Goal: Communication & Community: Share content

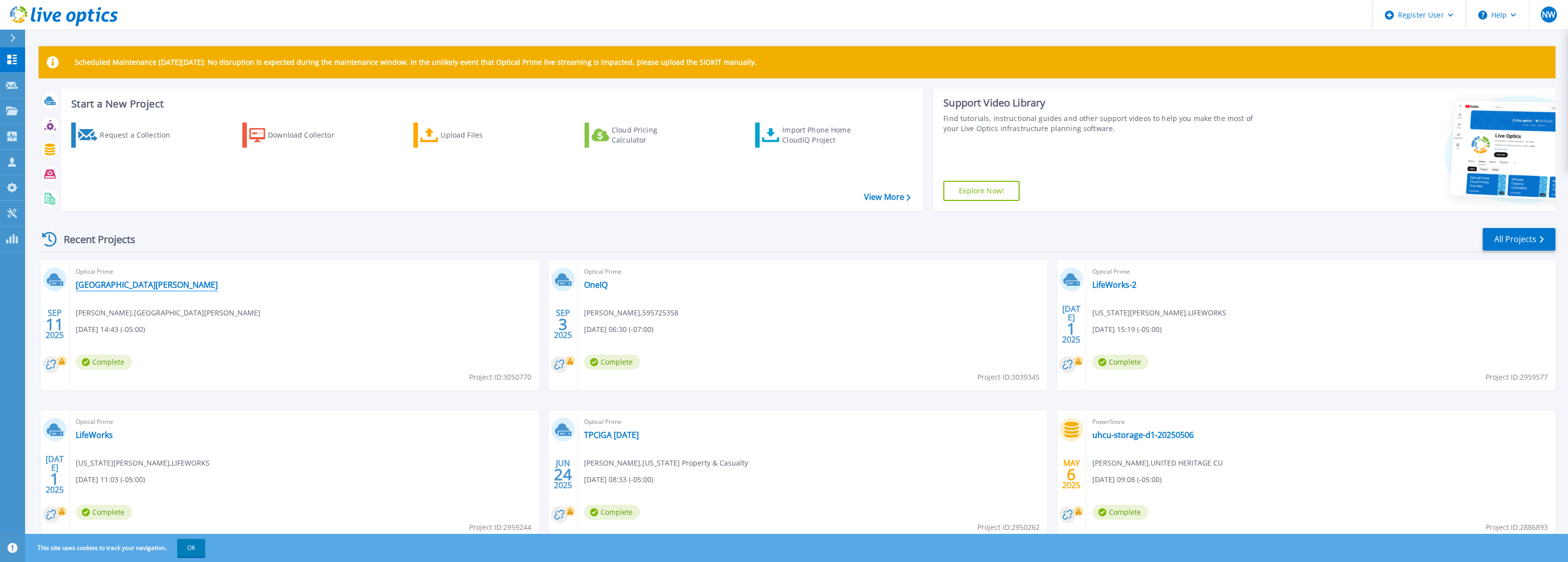
click at [151, 283] on link "[GEOGRAPHIC_DATA][PERSON_NAME]" at bounding box center [146, 284] width 142 height 10
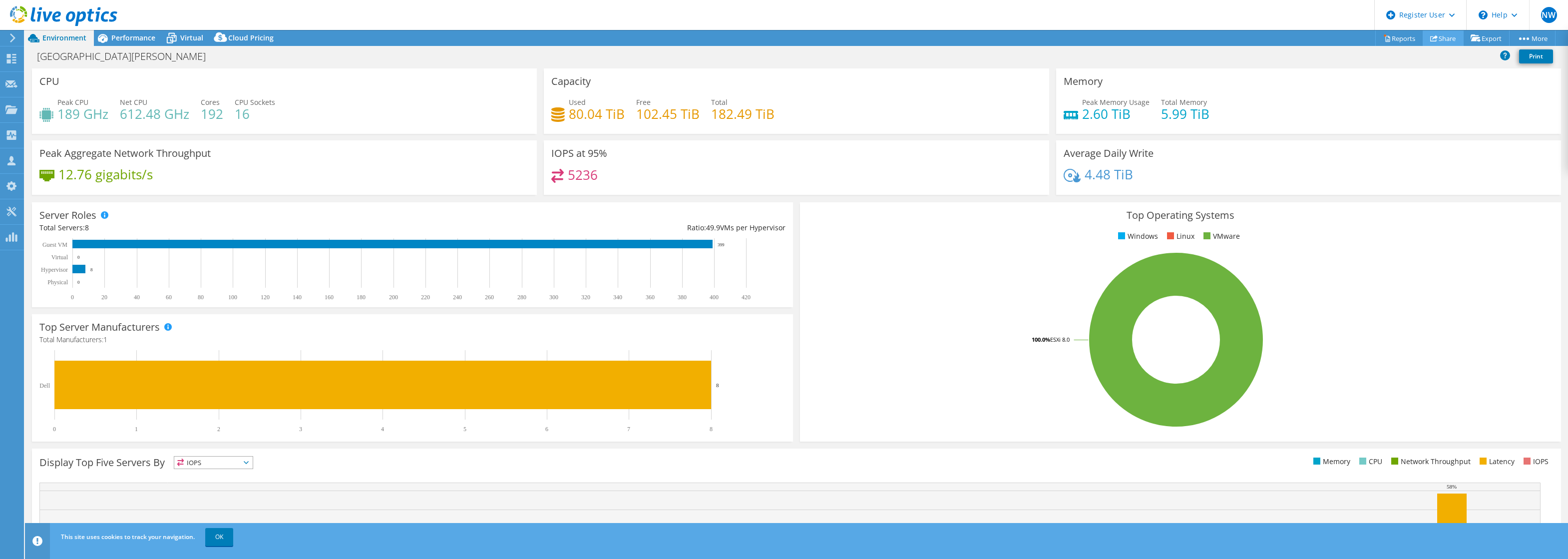
click at [1451, 43] on link "Share" at bounding box center [1444, 38] width 41 height 16
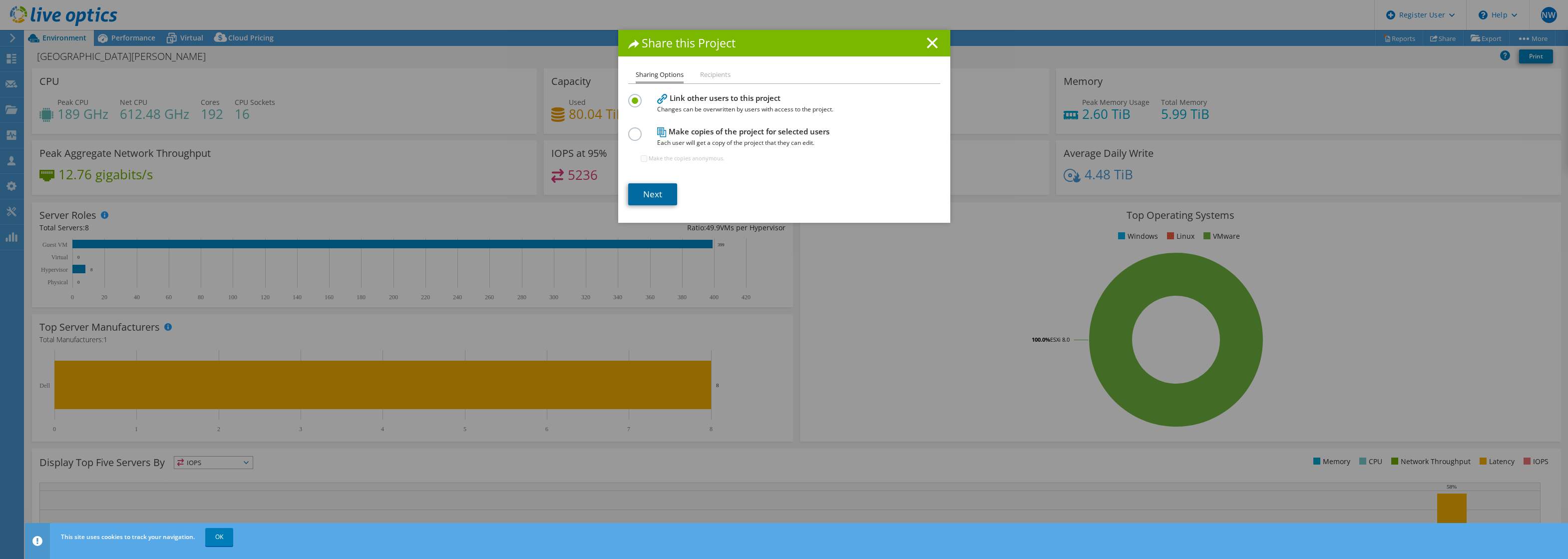
click at [653, 198] on link "Next" at bounding box center [652, 194] width 49 height 22
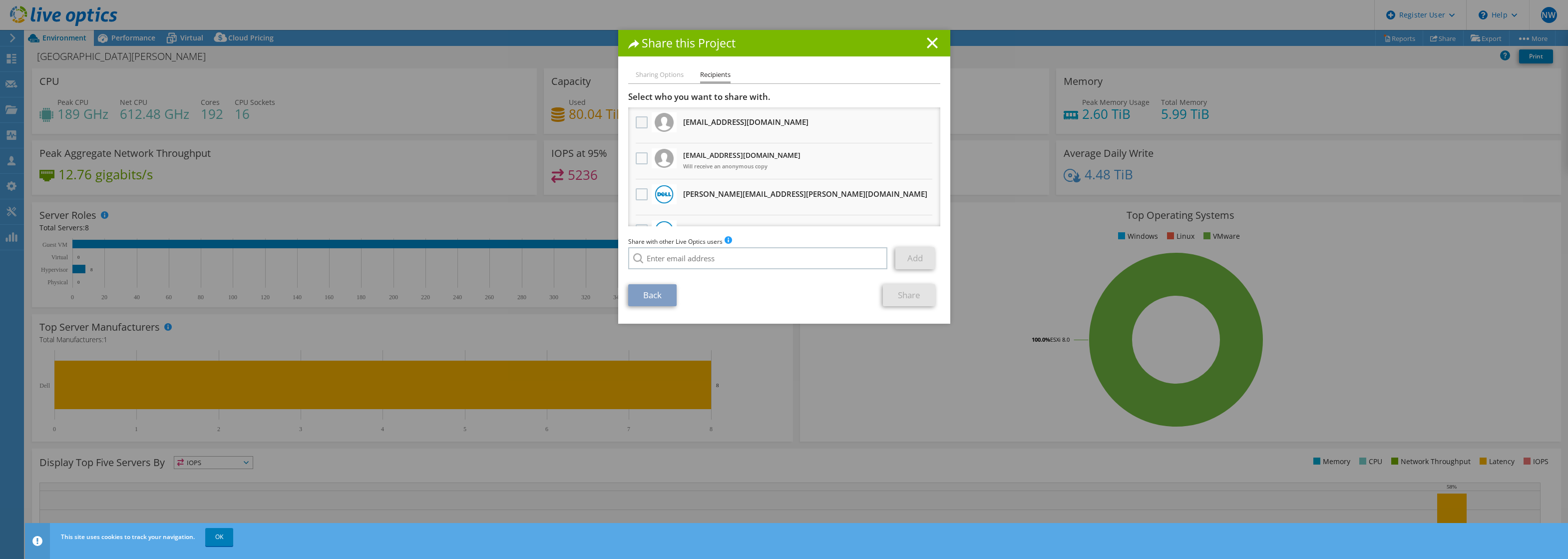
click at [636, 124] on label at bounding box center [644, 122] width 15 height 12
click at [0, 0] on input "checkbox" at bounding box center [0, 0] width 0 height 0
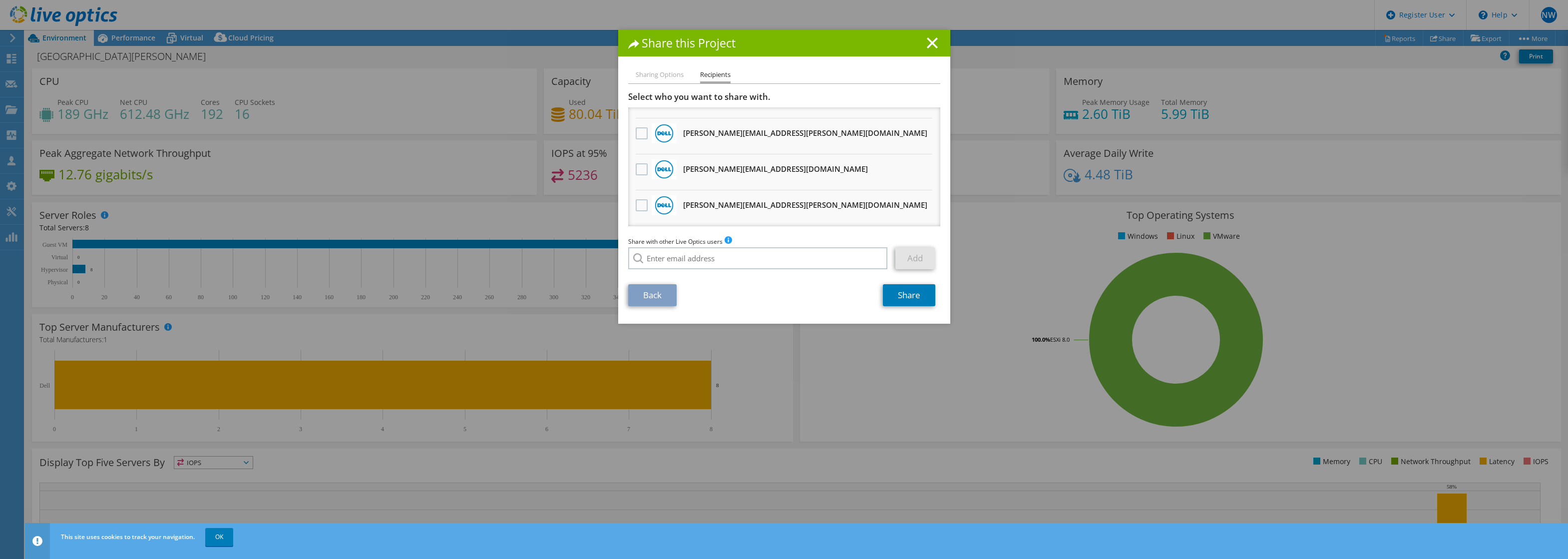
scroll to position [420, 0]
click at [663, 259] on input "search" at bounding box center [758, 258] width 259 height 22
paste input "[EMAIL_ADDRESS][DOMAIN_NAME]"
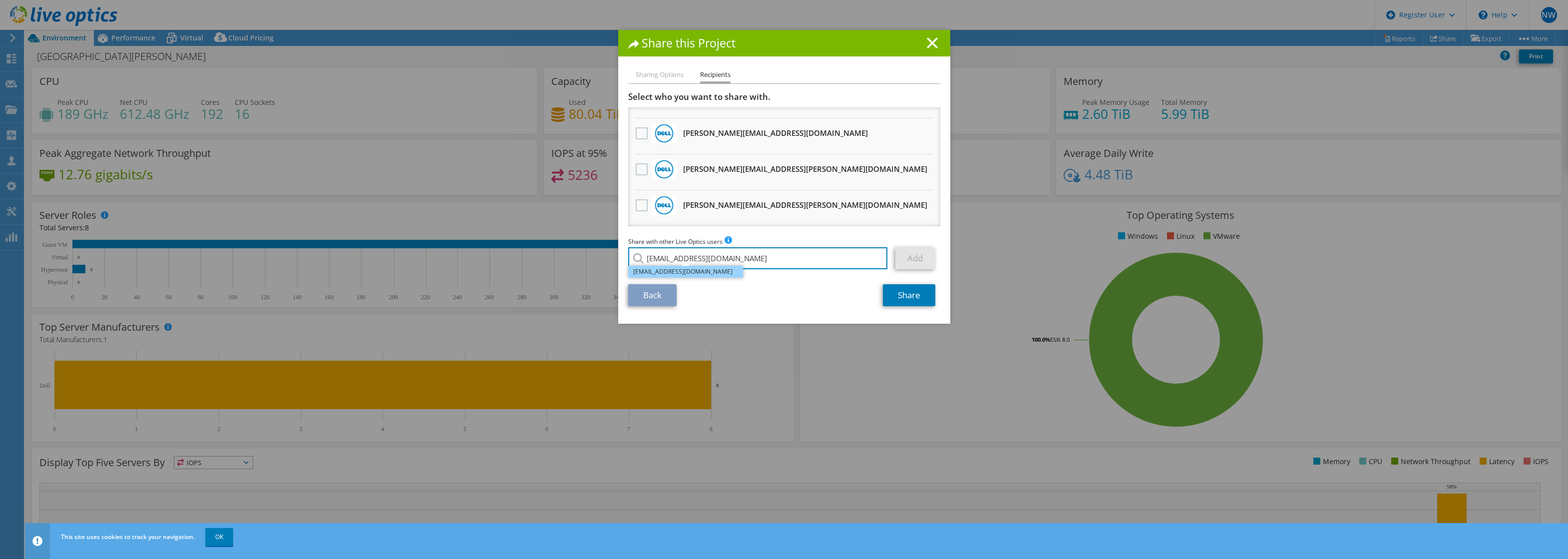
type input "[EMAIL_ADDRESS][DOMAIN_NAME]"
click at [666, 274] on li "[EMAIL_ADDRESS][DOMAIN_NAME]" at bounding box center [685, 271] width 115 height 12
click at [913, 259] on link "Add" at bounding box center [915, 258] width 40 height 22
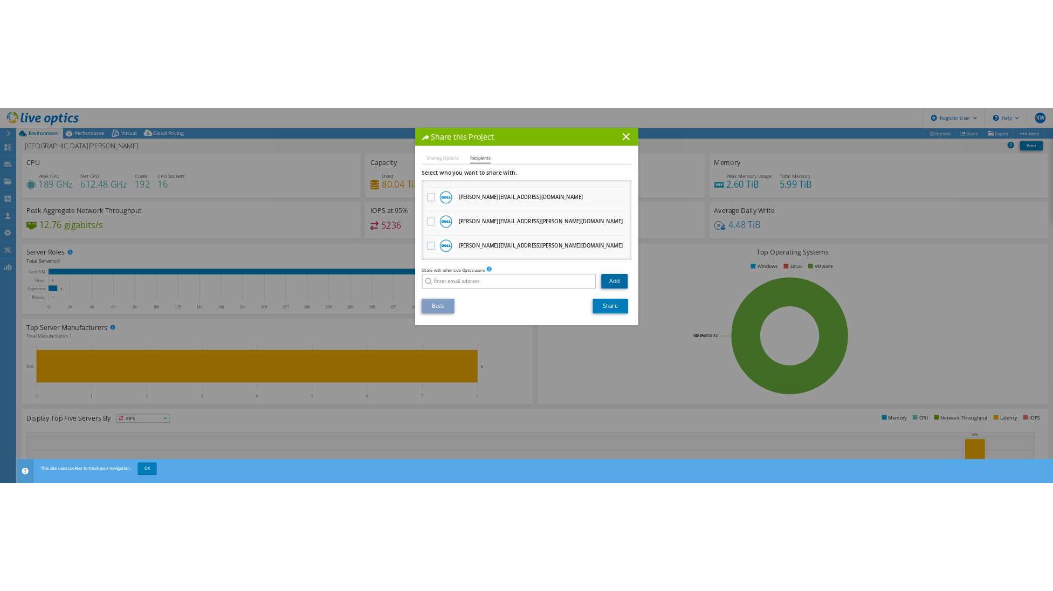
scroll to position [493, 0]
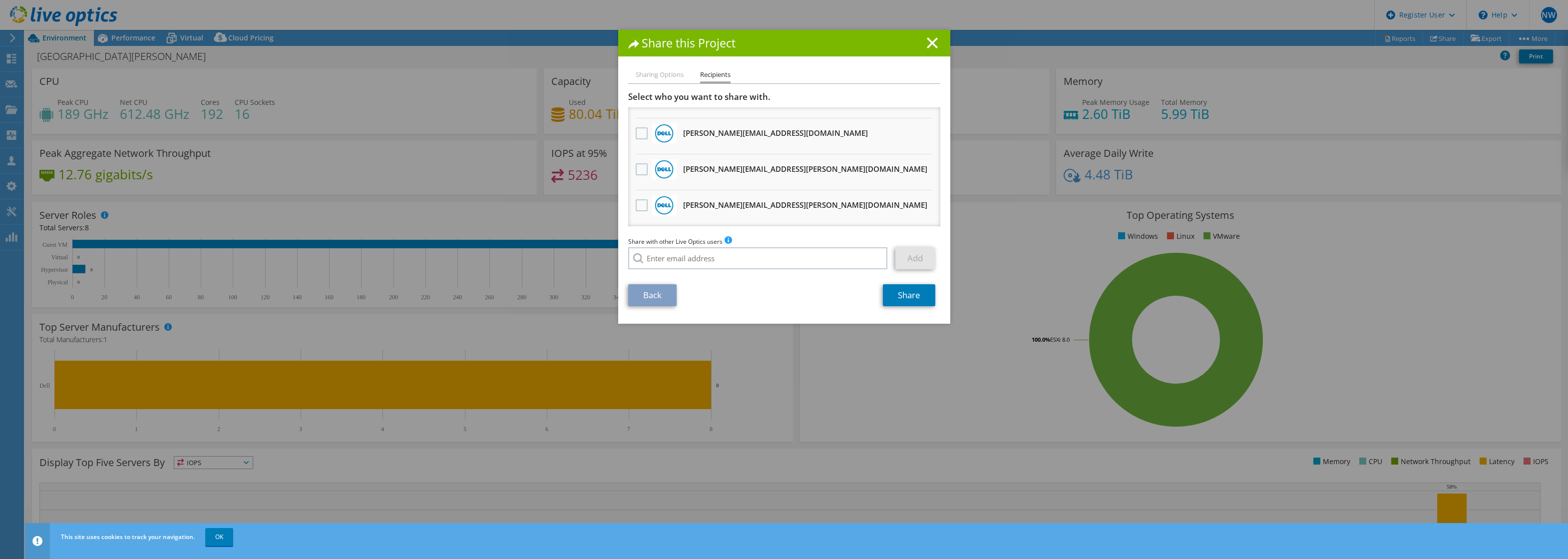
click at [684, 271] on div "Share with other Live Optics users Enter a single email address and click add. …" at bounding box center [784, 255] width 312 height 38
click at [671, 261] on input "search" at bounding box center [758, 258] width 259 height 22
paste input "[PERSON_NAME][EMAIL_ADDRESS][DOMAIN_NAME]"
type input "[PERSON_NAME][EMAIL_ADDRESS][DOMAIN_NAME]"
click at [732, 295] on div "Back Share" at bounding box center [784, 295] width 312 height 22
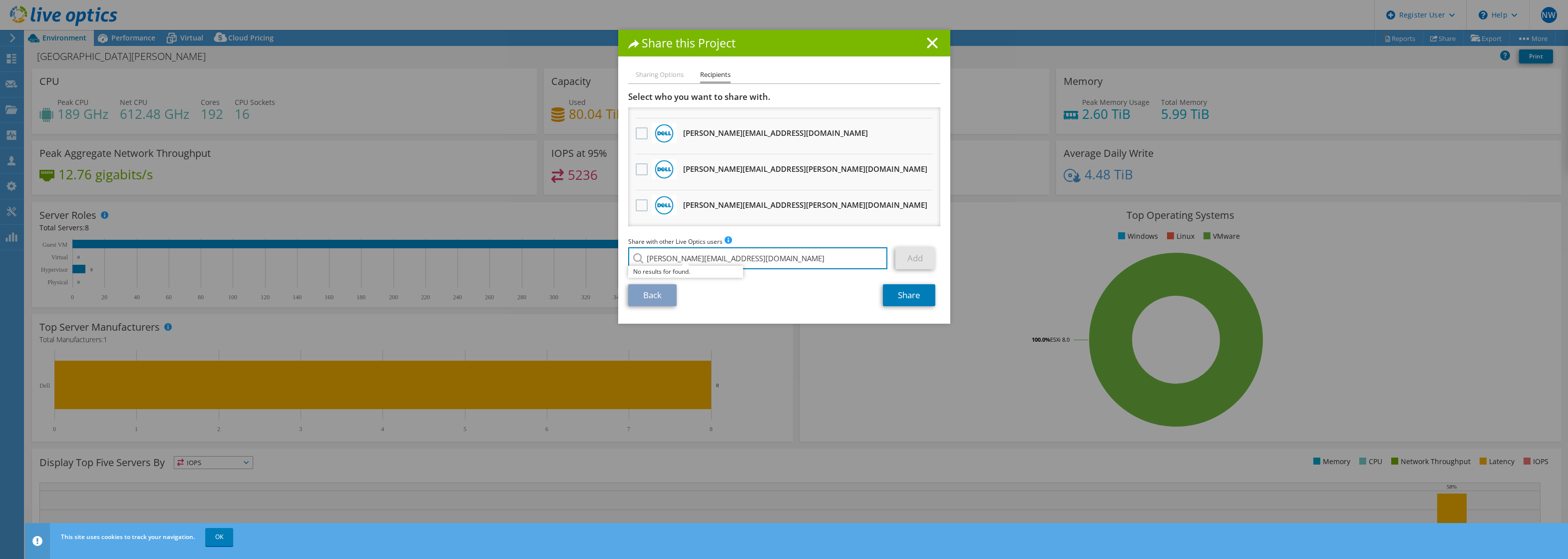
drag, startPoint x: 741, startPoint y: 262, endPoint x: 492, endPoint y: 240, distance: 250.0
click at [513, 241] on div "Share this Project Sharing Options Recipients Link other users to this project …" at bounding box center [784, 279] width 1568 height 499
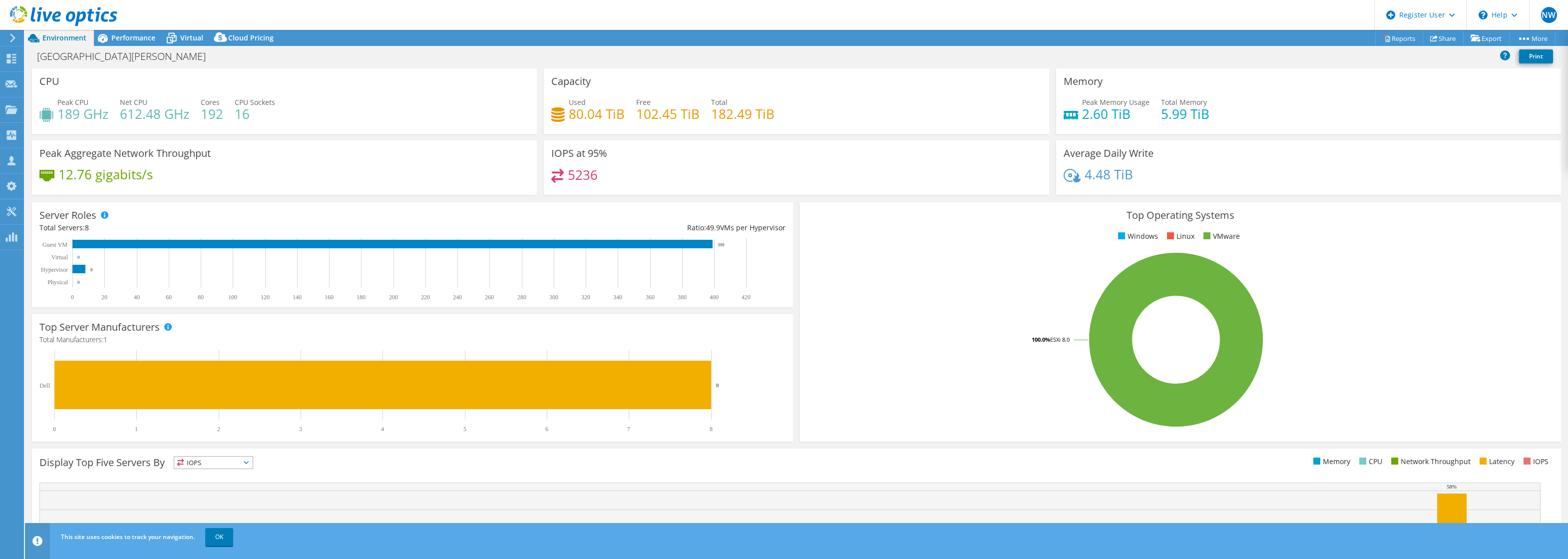
drag, startPoint x: 560, startPoint y: 132, endPoint x: 550, endPoint y: 134, distance: 10.2
click at [558, 132] on div "Capacity Used 80.04 TiB Free 102.45 TiB Total 182.49 TiB" at bounding box center [796, 101] width 505 height 66
click at [1439, 42] on link "Share" at bounding box center [1444, 38] width 41 height 16
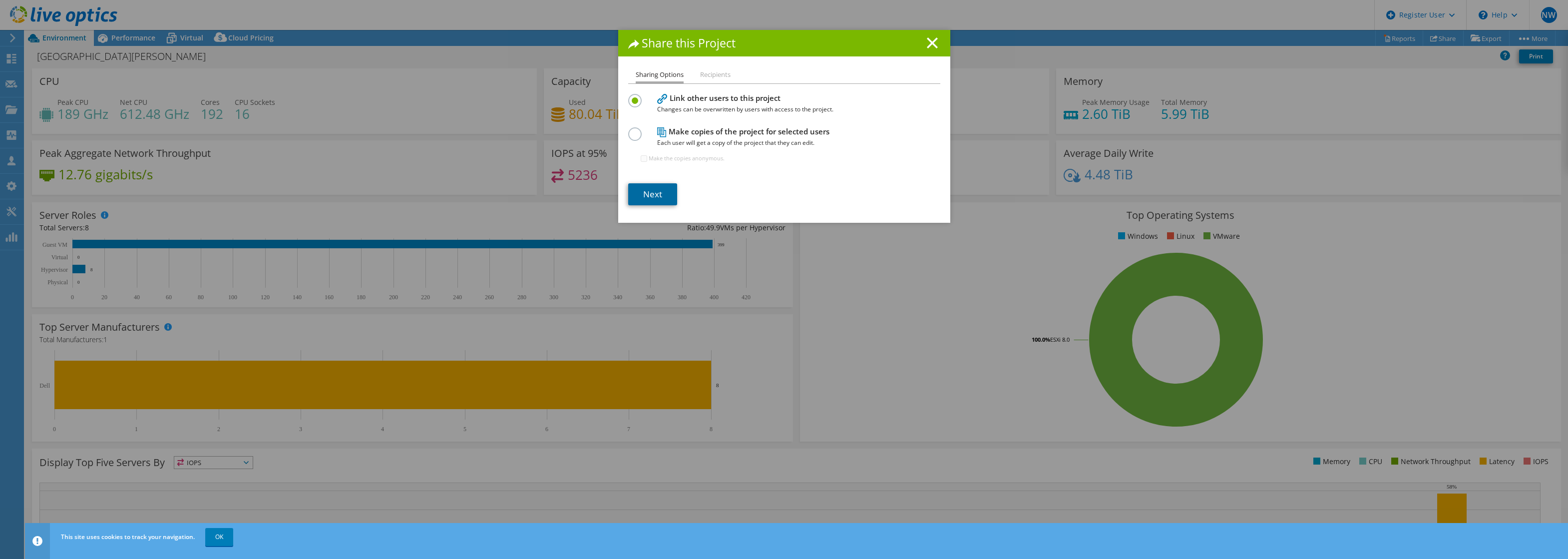
click at [641, 190] on link "Next" at bounding box center [652, 194] width 49 height 22
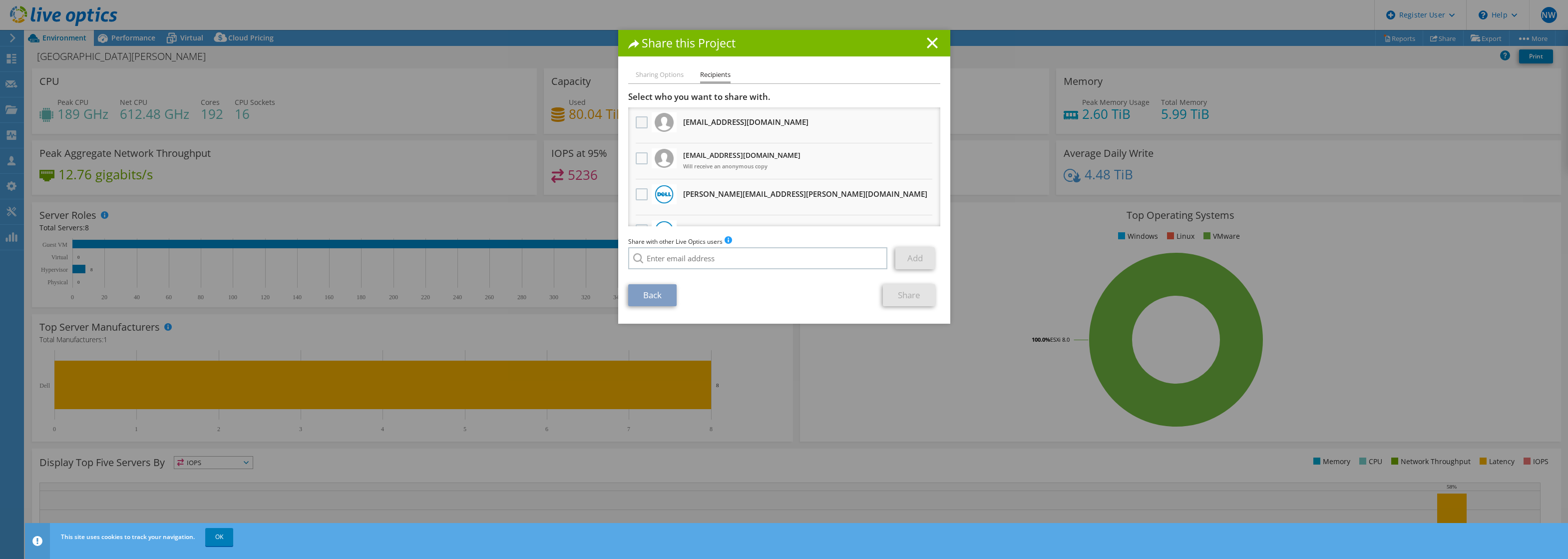
click at [636, 122] on label at bounding box center [644, 122] width 15 height 12
click at [0, 0] on input "checkbox" at bounding box center [0, 0] width 0 height 0
click at [659, 250] on div "Share with other Live Optics users Enter a single email address and click add. …" at bounding box center [784, 255] width 312 height 38
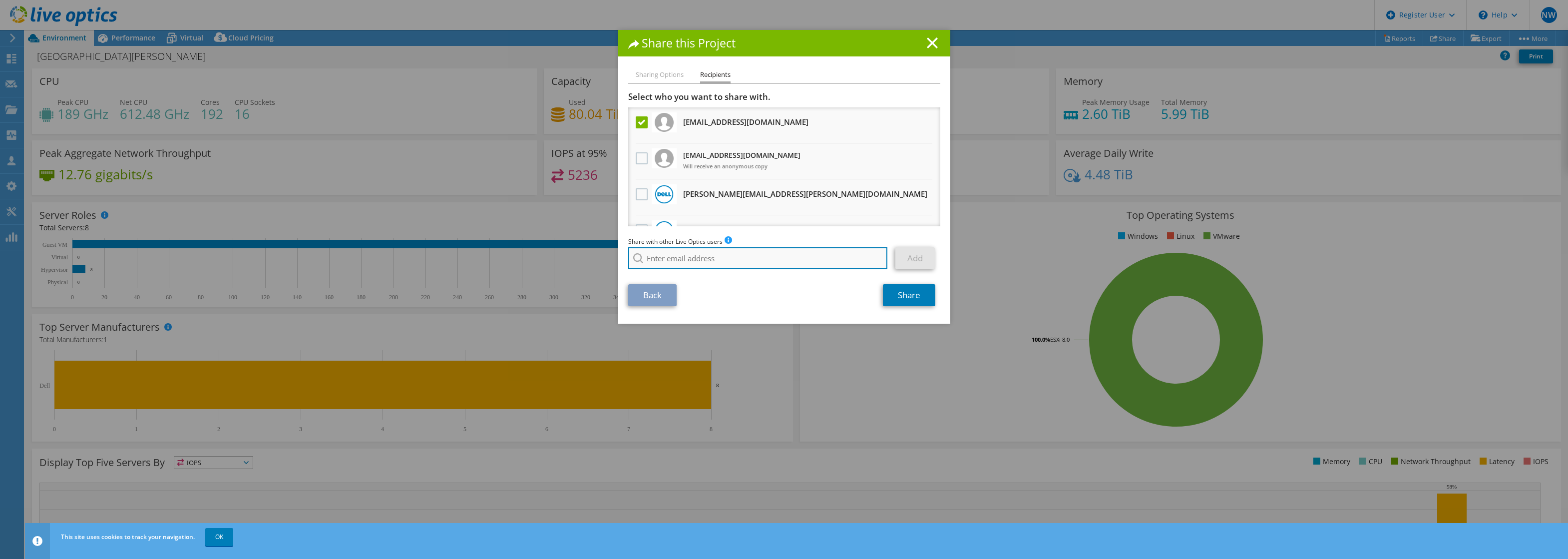
click at [659, 255] on input "search" at bounding box center [758, 258] width 259 height 22
paste input "[PERSON_NAME] <[EMAIL_ADDRESS][DOMAIN_NAME]>"
type input "[PERSON_NAME] <[EMAIL_ADDRESS][DOMAIN_NAME]>"
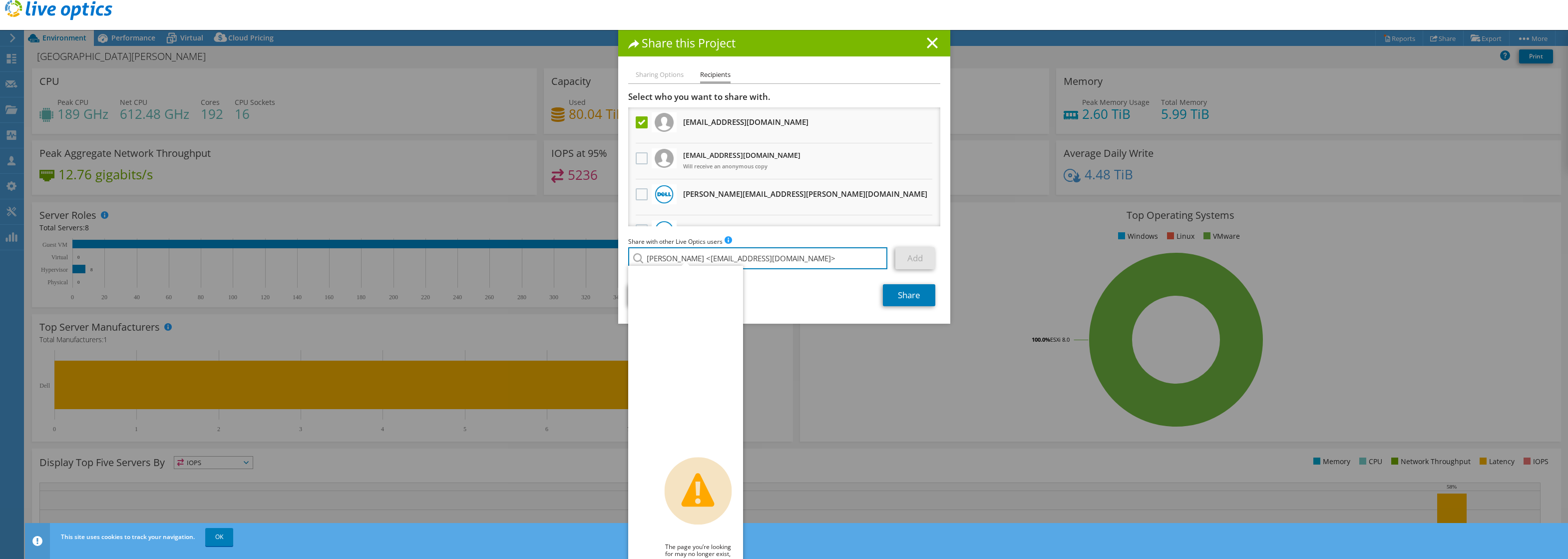
drag, startPoint x: 704, startPoint y: 258, endPoint x: 596, endPoint y: 255, distance: 108.0
click at [596, 255] on div "Share this Project Sharing Options Recipients Link other users to this project …" at bounding box center [784, 279] width 1568 height 499
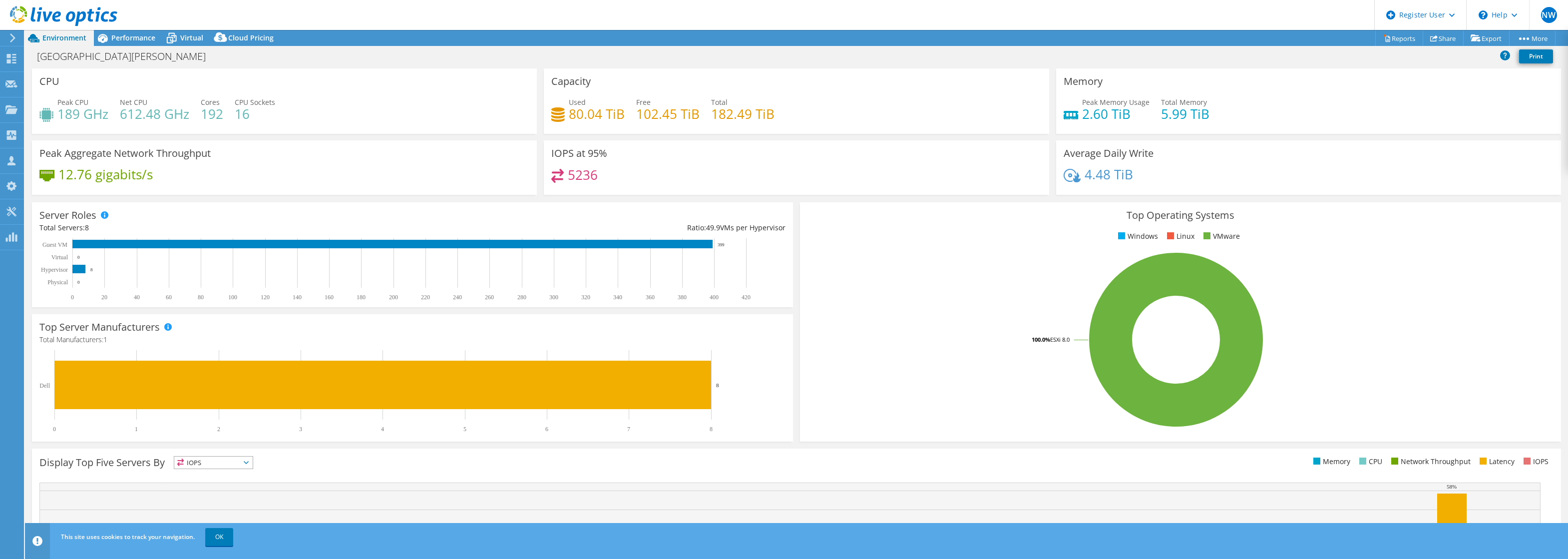
click at [1566, 556] on header "This site uses cookies to track your navigation. OK" at bounding box center [812, 540] width 1574 height 36
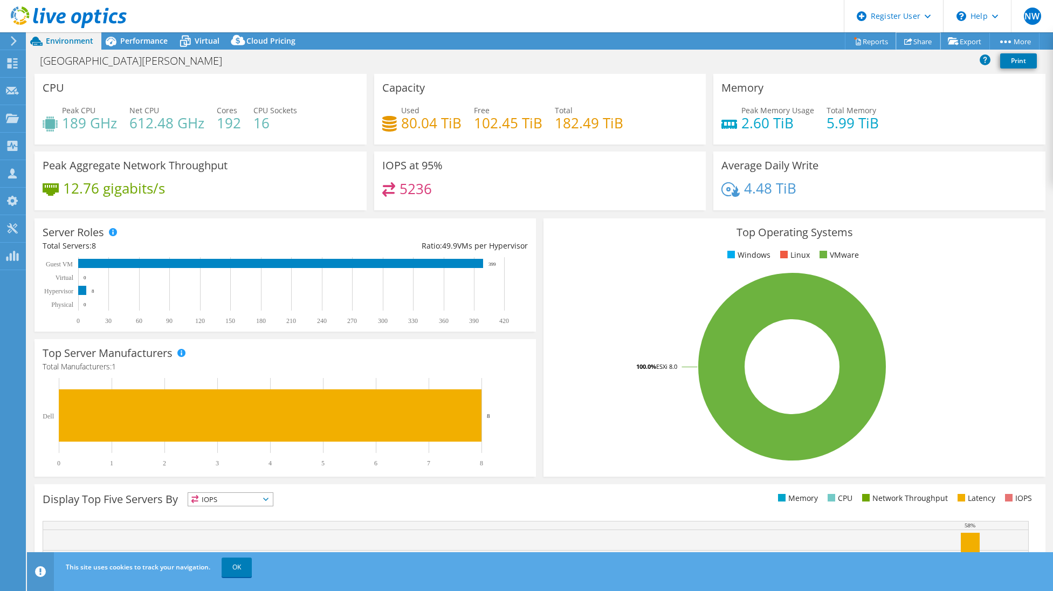
click at [911, 45] on link "Share" at bounding box center [918, 41] width 44 height 17
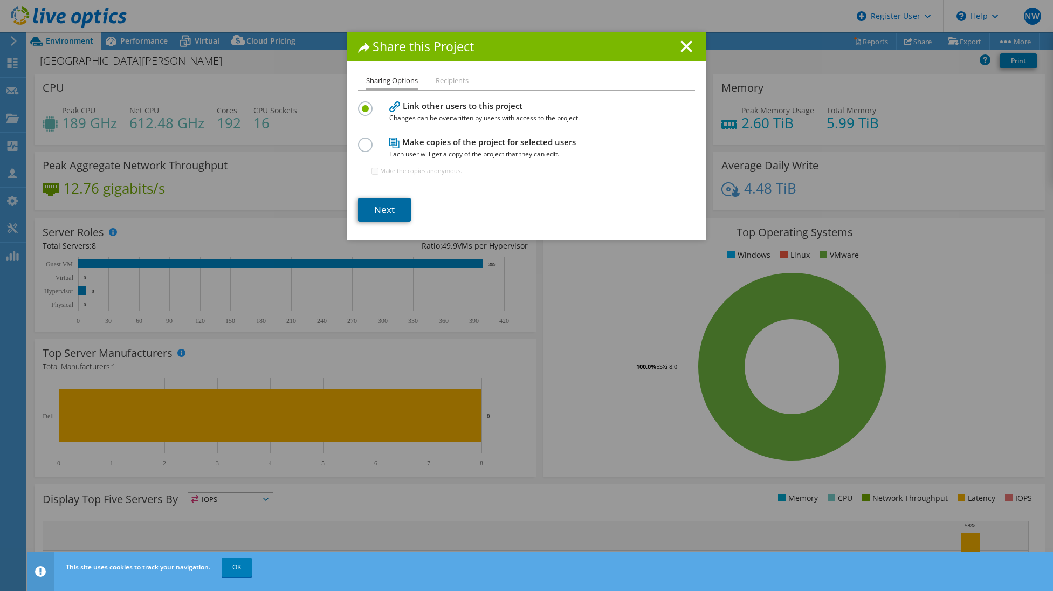
click at [394, 208] on link "Next" at bounding box center [384, 210] width 53 height 24
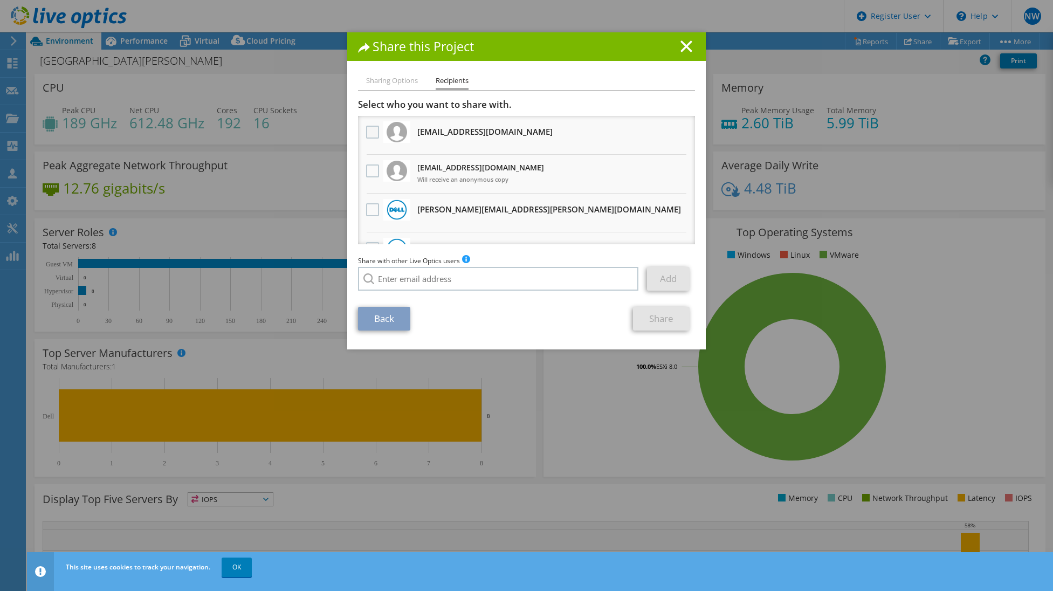
click at [372, 136] on label at bounding box center [374, 132] width 16 height 13
click at [0, 0] on input "checkbox" at bounding box center [0, 0] width 0 height 0
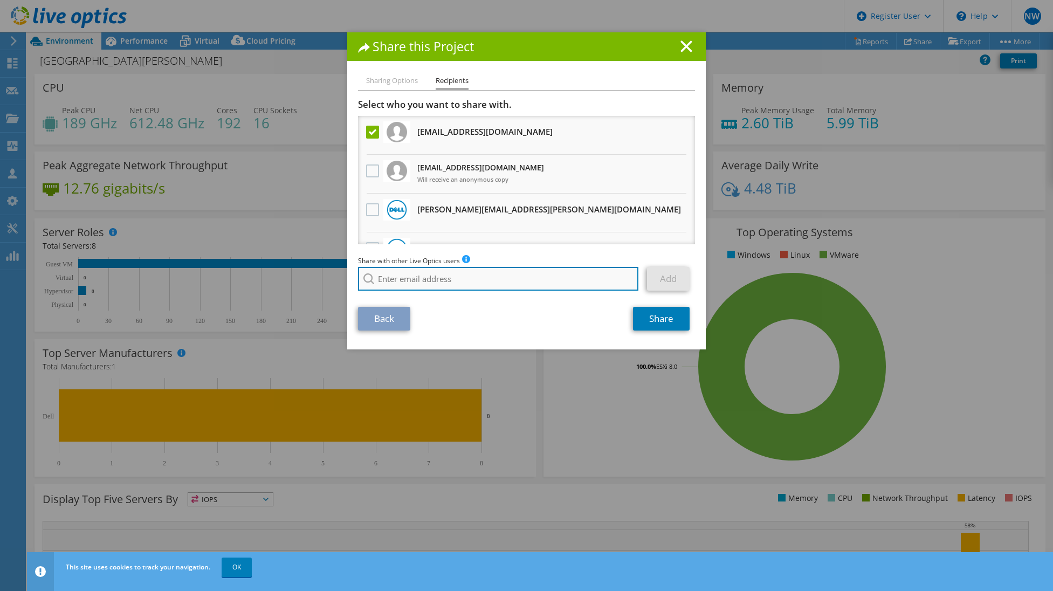
click at [456, 282] on input "search" at bounding box center [498, 279] width 280 height 24
paste input "[EMAIL_ADDRESS][DOMAIN_NAME]"
type input "[EMAIL_ADDRESS][DOMAIN_NAME]"
click at [421, 298] on li "[EMAIL_ADDRESS][DOMAIN_NAME]" at bounding box center [420, 293] width 124 height 13
click at [662, 279] on link "Add" at bounding box center [668, 279] width 43 height 24
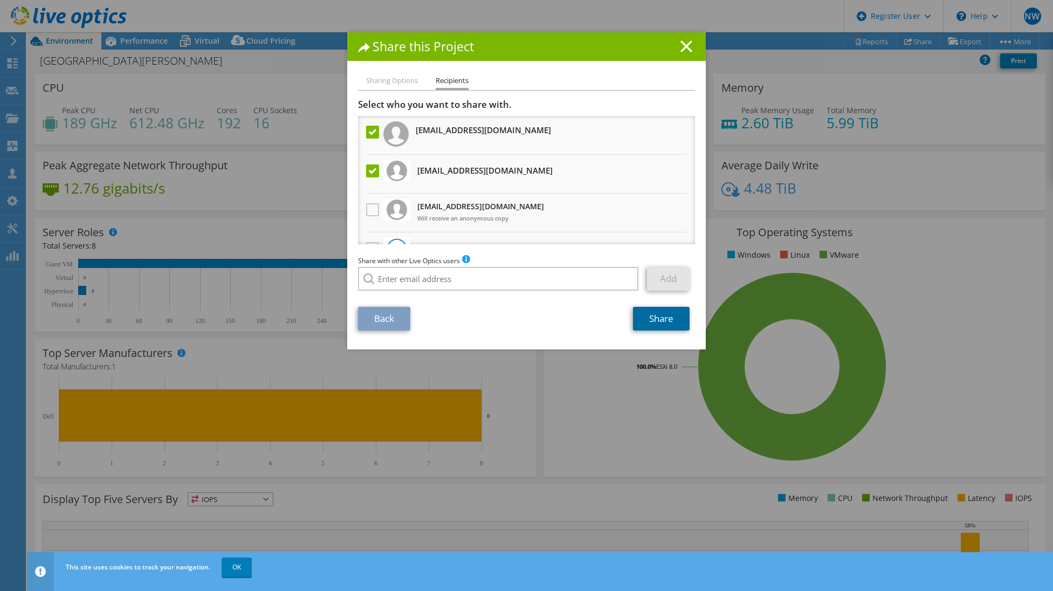
click at [662, 316] on link "Share" at bounding box center [661, 319] width 57 height 24
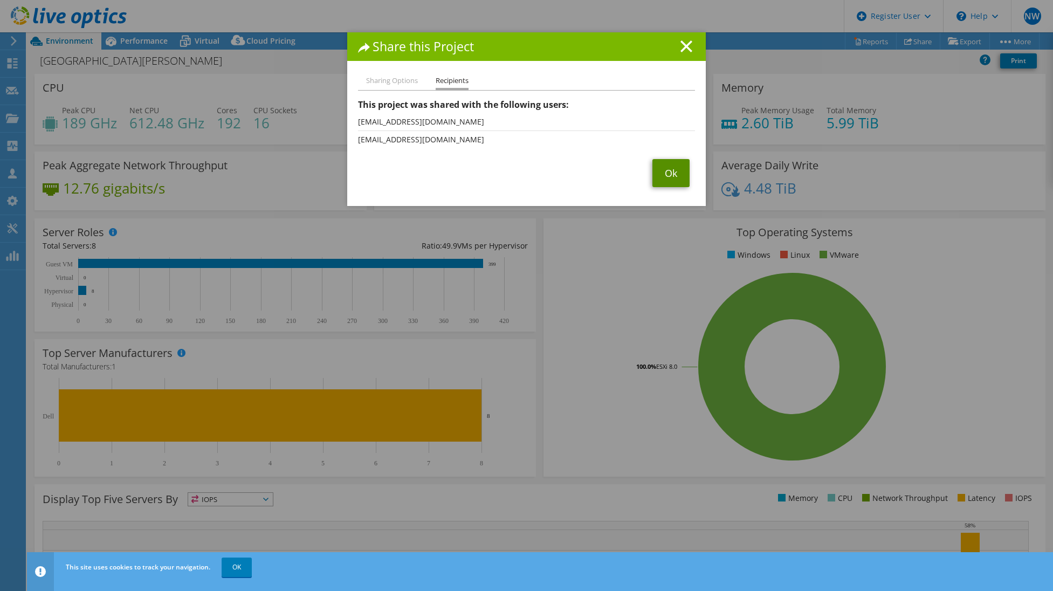
click at [664, 170] on link "Ok" at bounding box center [671, 173] width 37 height 28
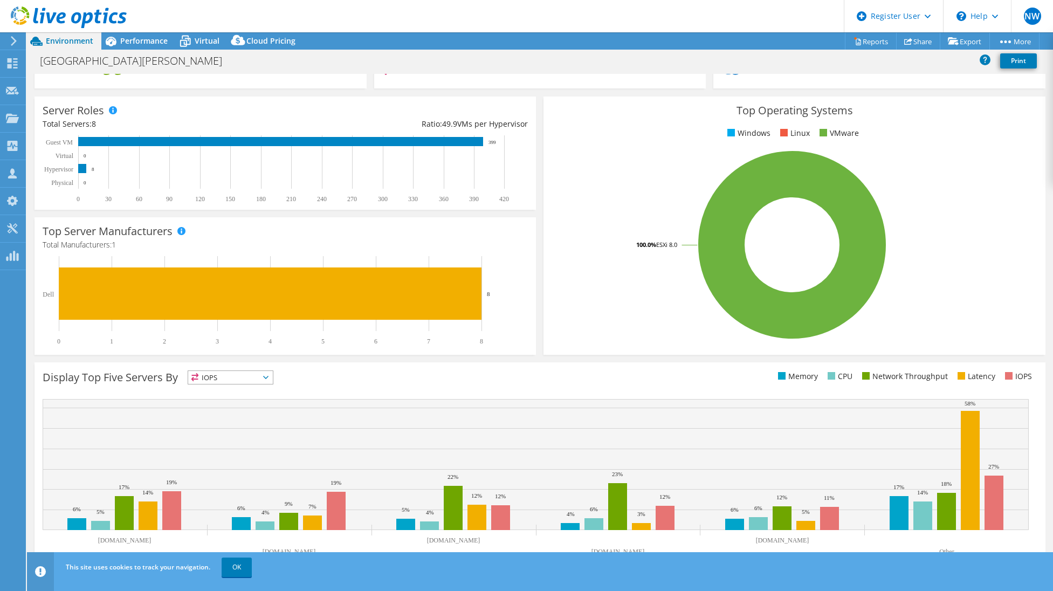
scroll to position [129, 0]
